Goal: Complete application form: Complete application form

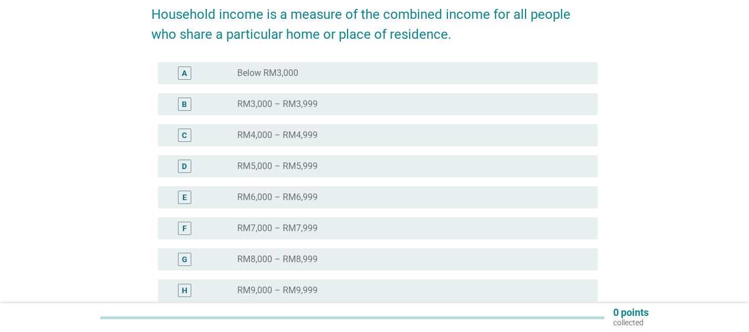
scroll to position [166, 0]
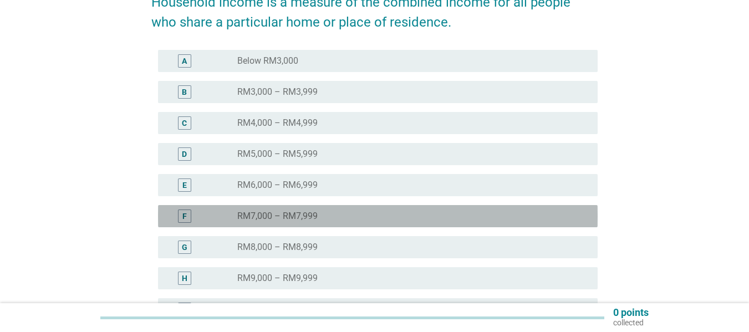
click at [297, 208] on div "F radio_button_unchecked RM7,000 – RM7,999" at bounding box center [377, 216] width 439 height 22
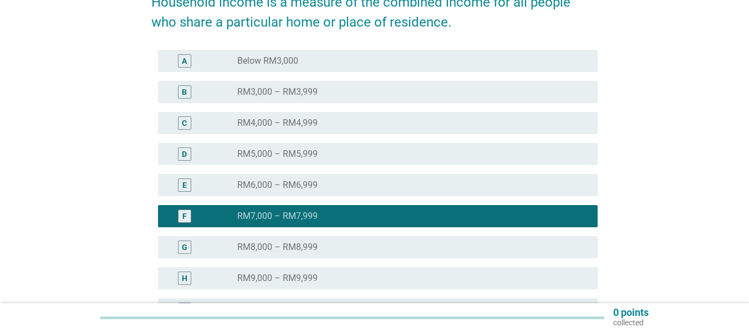
click at [314, 249] on label "RM8,000 – RM8,999" at bounding box center [277, 247] width 80 height 11
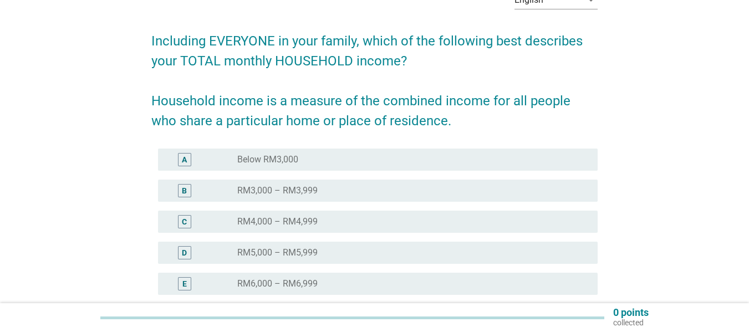
scroll to position [300, 0]
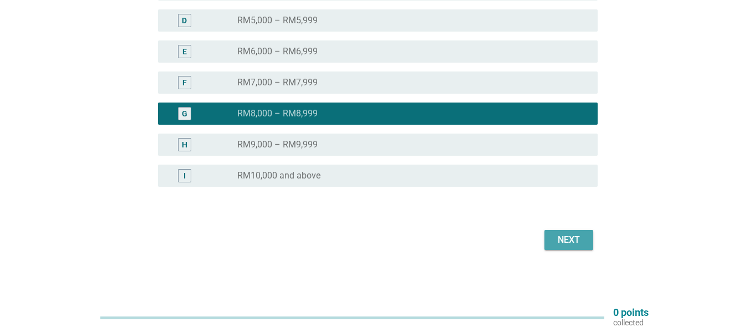
click at [563, 239] on div "Next" at bounding box center [568, 239] width 31 height 13
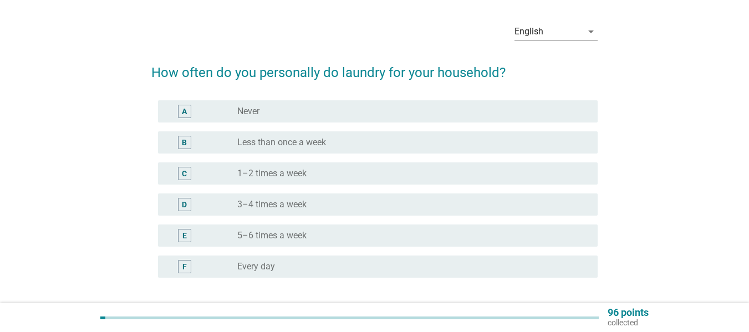
scroll to position [55, 0]
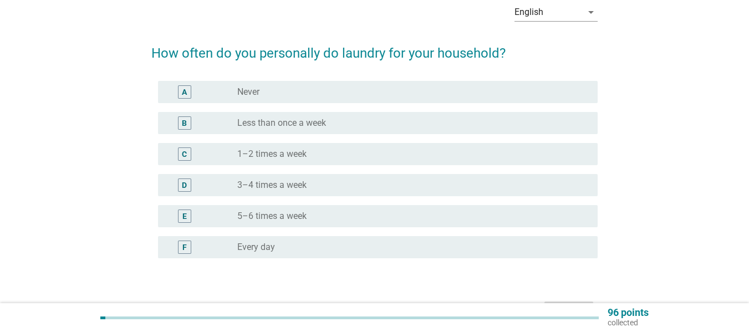
click at [330, 187] on div "radio_button_unchecked 3–4 times a week" at bounding box center [408, 185] width 342 height 11
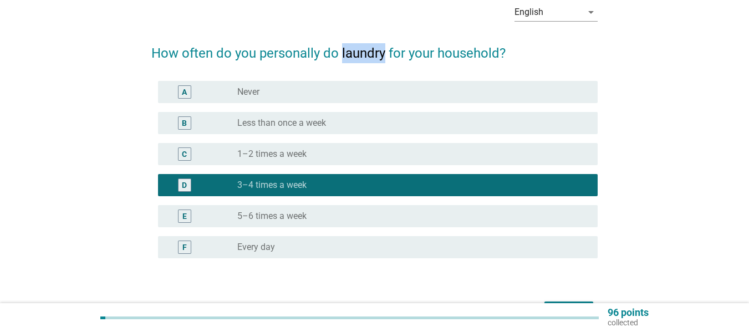
drag, startPoint x: 352, startPoint y: 54, endPoint x: 383, endPoint y: 57, distance: 31.2
click at [383, 57] on h2 "How often do you personally do laundry for your household?" at bounding box center [374, 47] width 446 height 31
copy h2 "laundry"
click at [585, 50] on h2 "How often do you personally do laundry for your household?" at bounding box center [374, 47] width 446 height 31
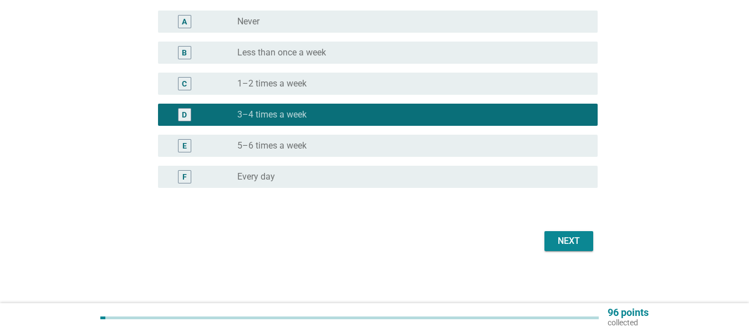
scroll to position [127, 0]
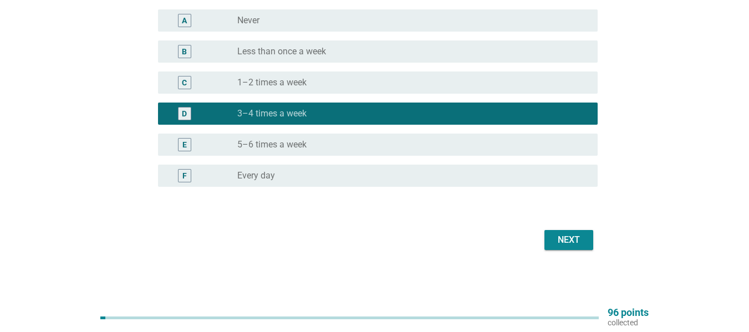
drag, startPoint x: 578, startPoint y: 250, endPoint x: 572, endPoint y: 243, distance: 9.4
click at [578, 249] on div "Next" at bounding box center [374, 240] width 446 height 27
click at [572, 240] on div "Next" at bounding box center [568, 239] width 31 height 13
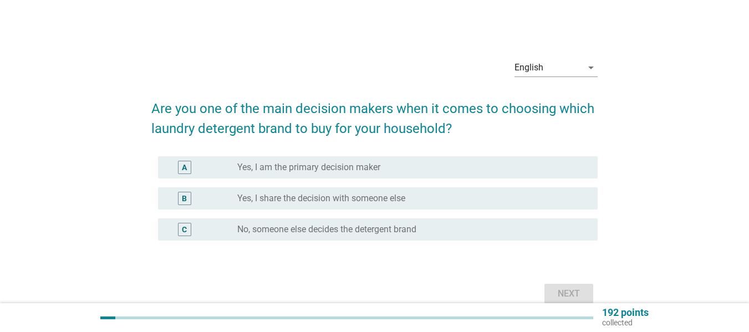
click at [455, 171] on div "radio_button_unchecked Yes, I am the primary decision maker" at bounding box center [408, 167] width 342 height 11
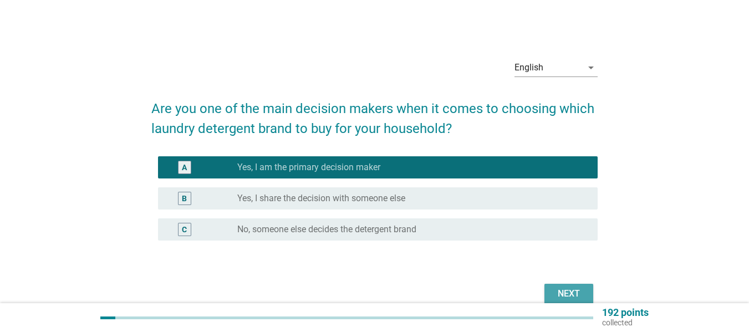
click at [570, 293] on div "Next" at bounding box center [568, 293] width 31 height 13
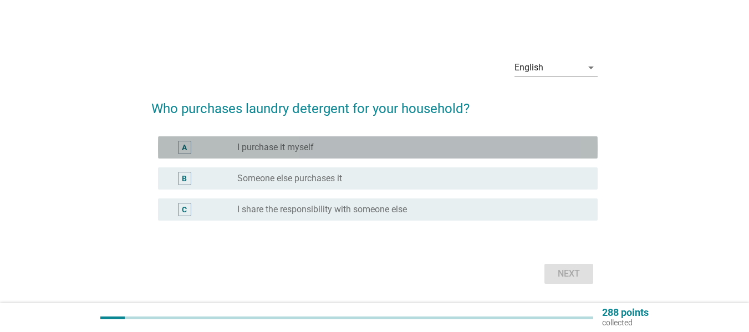
click at [404, 140] on div "A radio_button_unchecked I purchase it myself" at bounding box center [377, 147] width 439 height 22
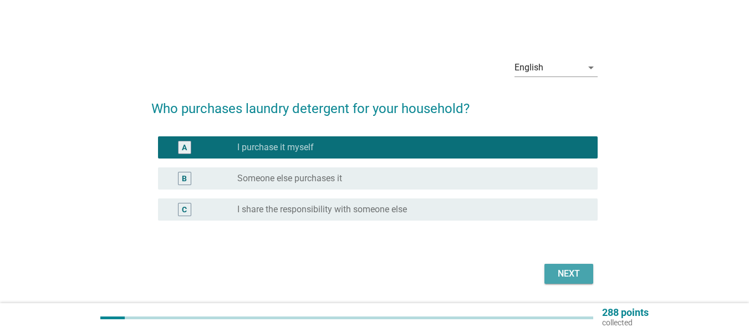
click at [567, 269] on div "Next" at bounding box center [568, 273] width 31 height 13
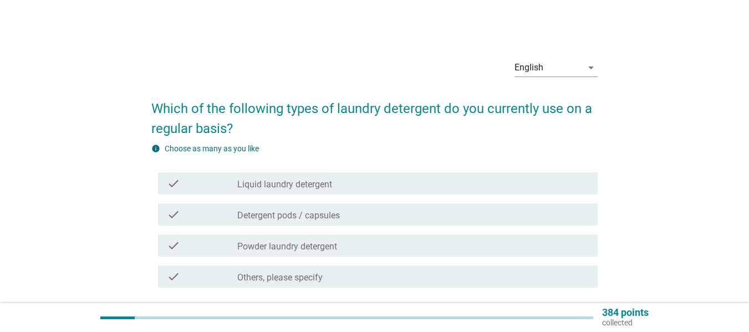
click at [420, 184] on div "check_box_outline_blank Liquid laundry detergent" at bounding box center [412, 183] width 351 height 13
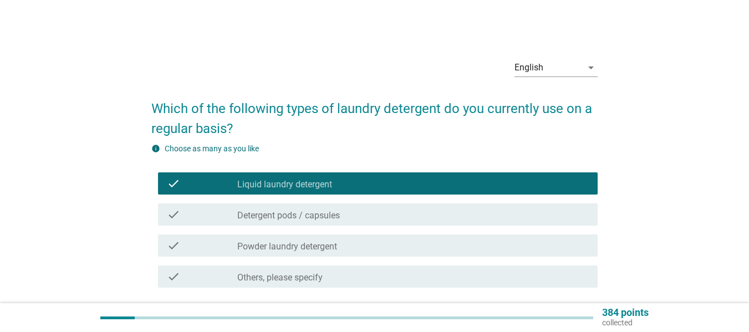
click at [388, 214] on div "check_box_outline_blank Detergent pods / capsules" at bounding box center [412, 214] width 351 height 13
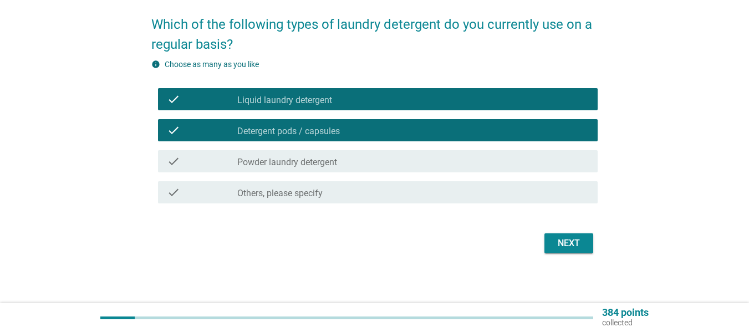
scroll to position [88, 0]
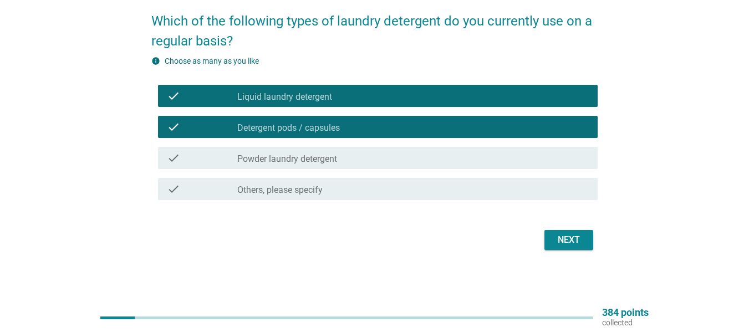
click at [406, 152] on div "check_box_outline_blank Powder laundry detergent" at bounding box center [412, 157] width 351 height 13
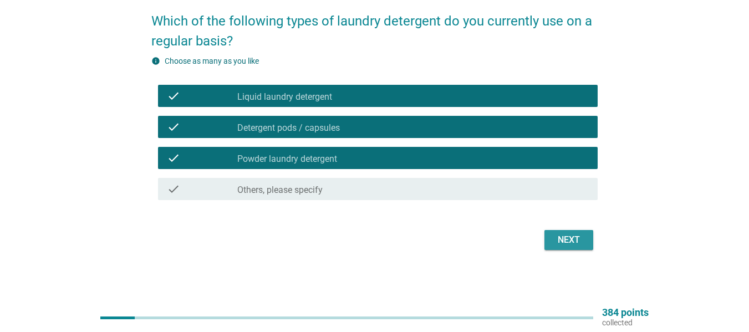
click at [567, 235] on div "Next" at bounding box center [568, 239] width 31 height 13
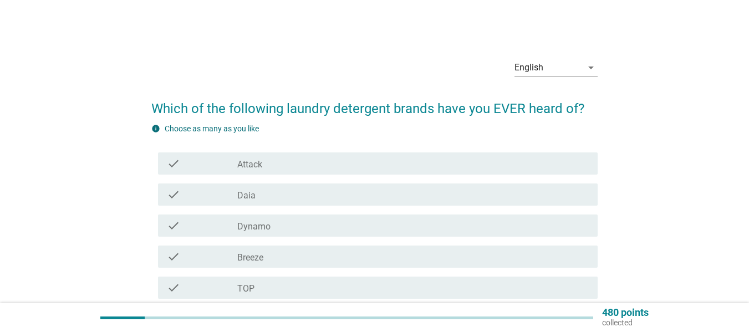
click at [319, 187] on div "check check_box_outline_blank Daia" at bounding box center [377, 194] width 439 height 22
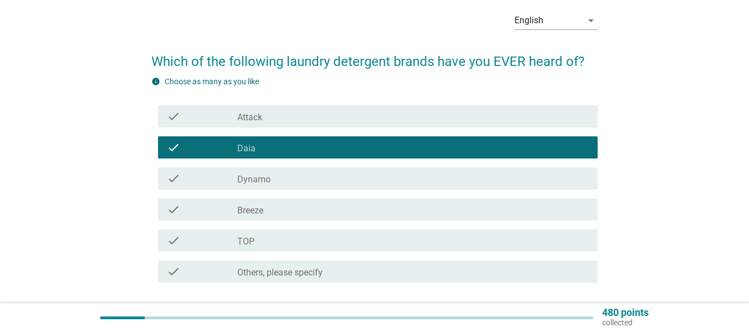
scroll to position [111, 0]
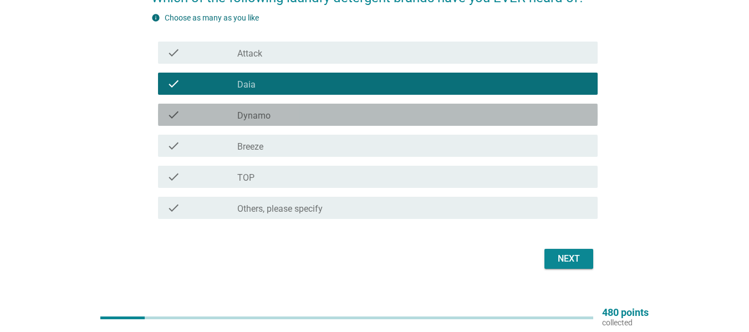
click at [305, 120] on div "check_box_outline_blank Dynamo" at bounding box center [412, 114] width 351 height 13
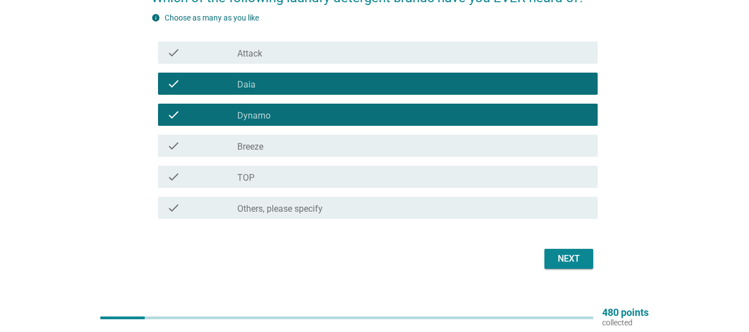
click at [339, 180] on div "check_box_outline_blank TOP" at bounding box center [412, 176] width 351 height 13
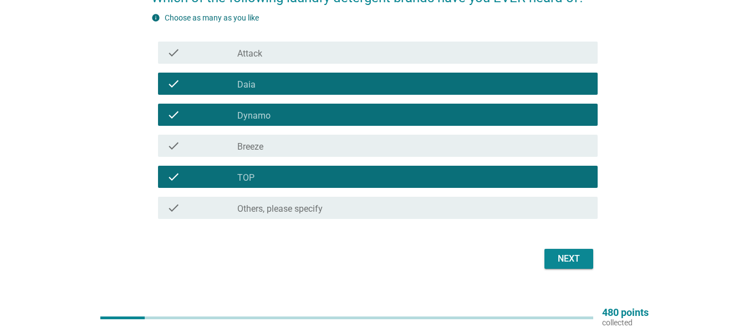
click at [572, 257] on div "Next" at bounding box center [568, 258] width 31 height 13
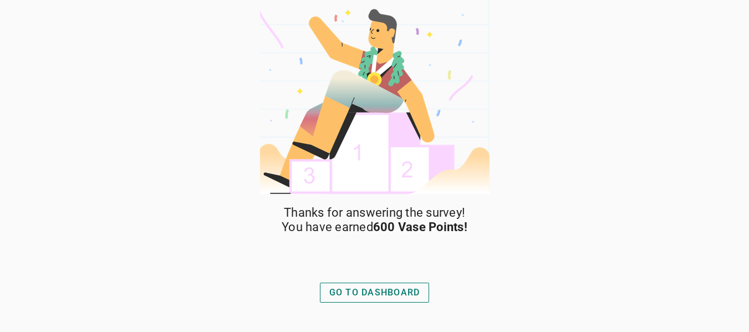
click at [399, 288] on div "GO TO DASHBOARD" at bounding box center [374, 292] width 91 height 13
